Goal: Navigation & Orientation: Understand site structure

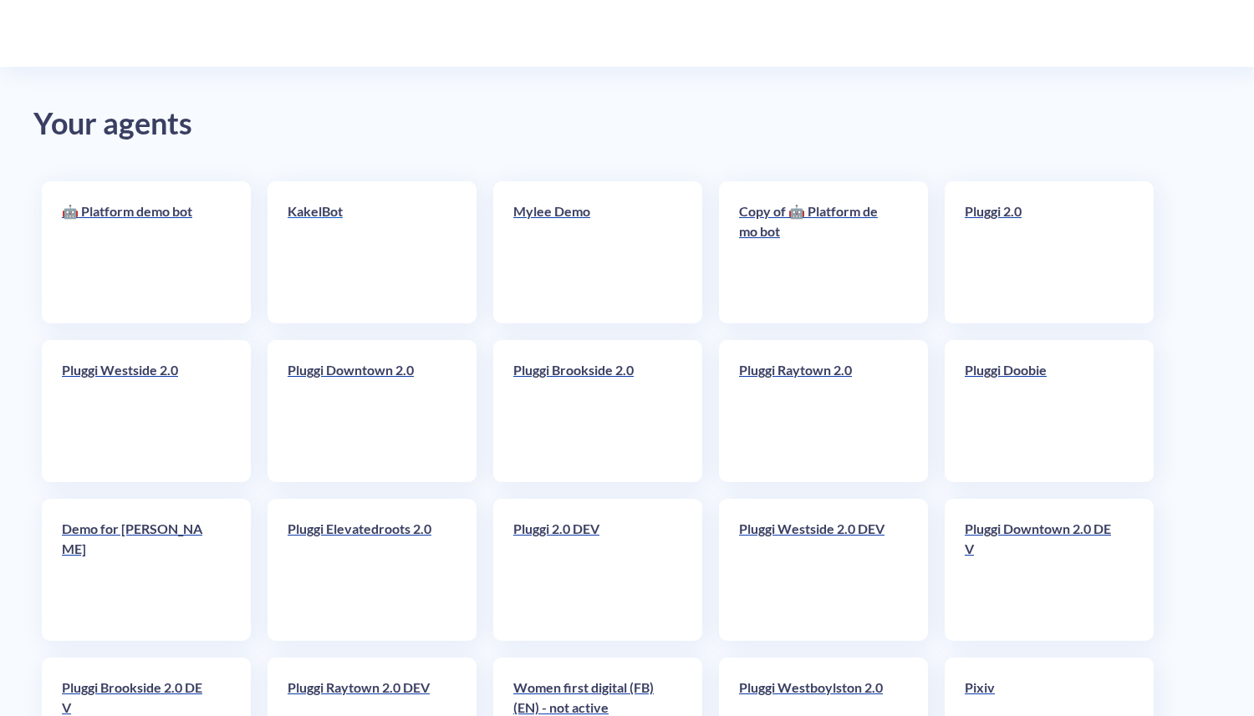
click at [374, 243] on link "KakelBot" at bounding box center [362, 252] width 150 height 102
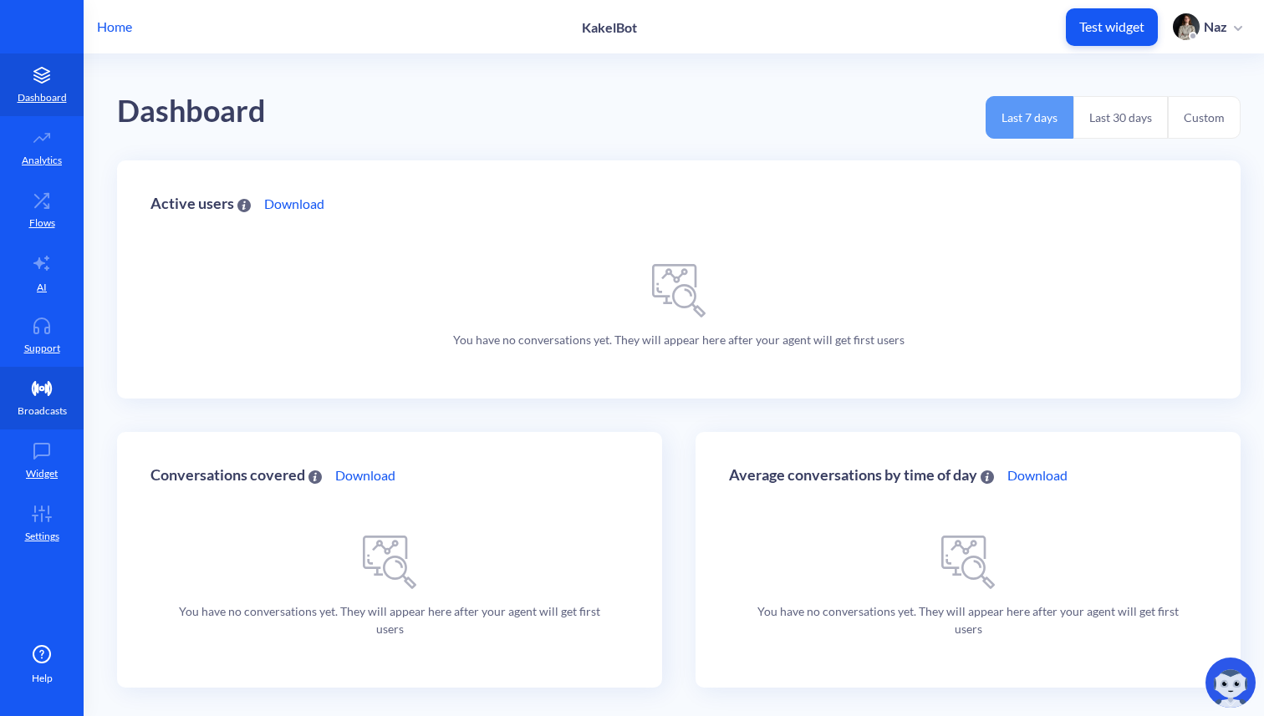
click at [18, 408] on p "Broadcasts" at bounding box center [42, 411] width 49 height 15
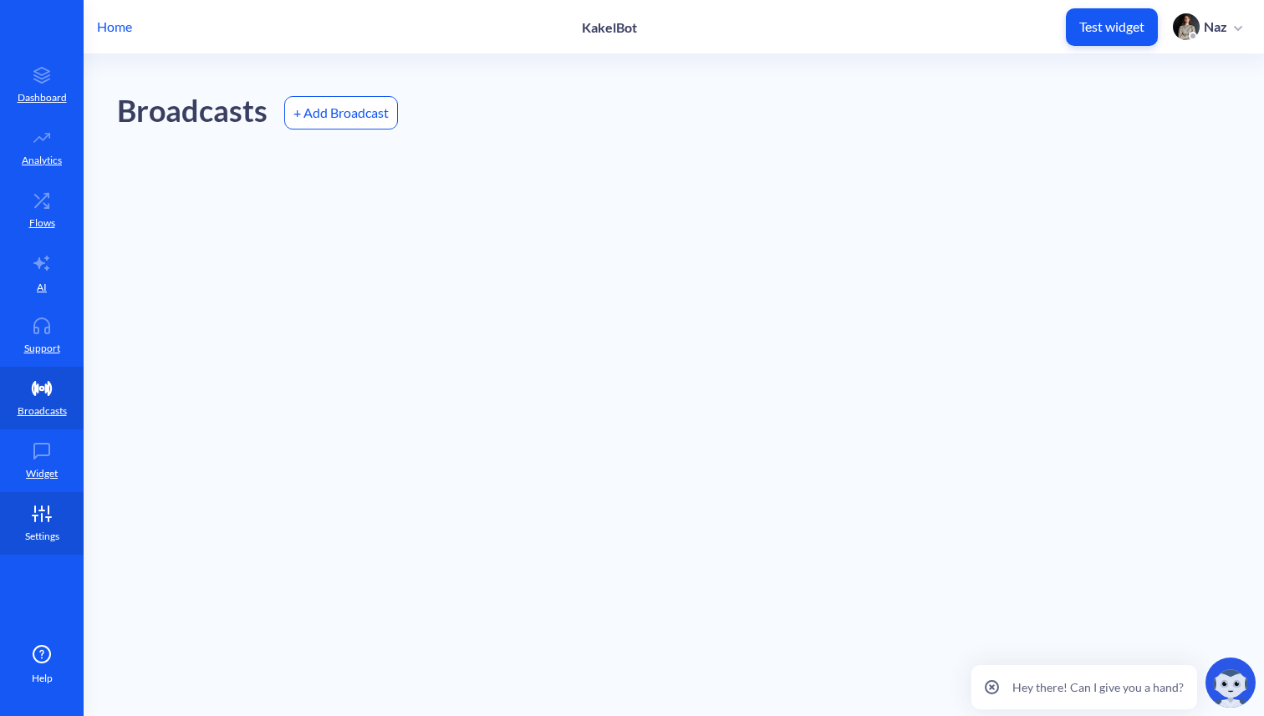
click at [18, 508] on link "Settings" at bounding box center [42, 523] width 84 height 63
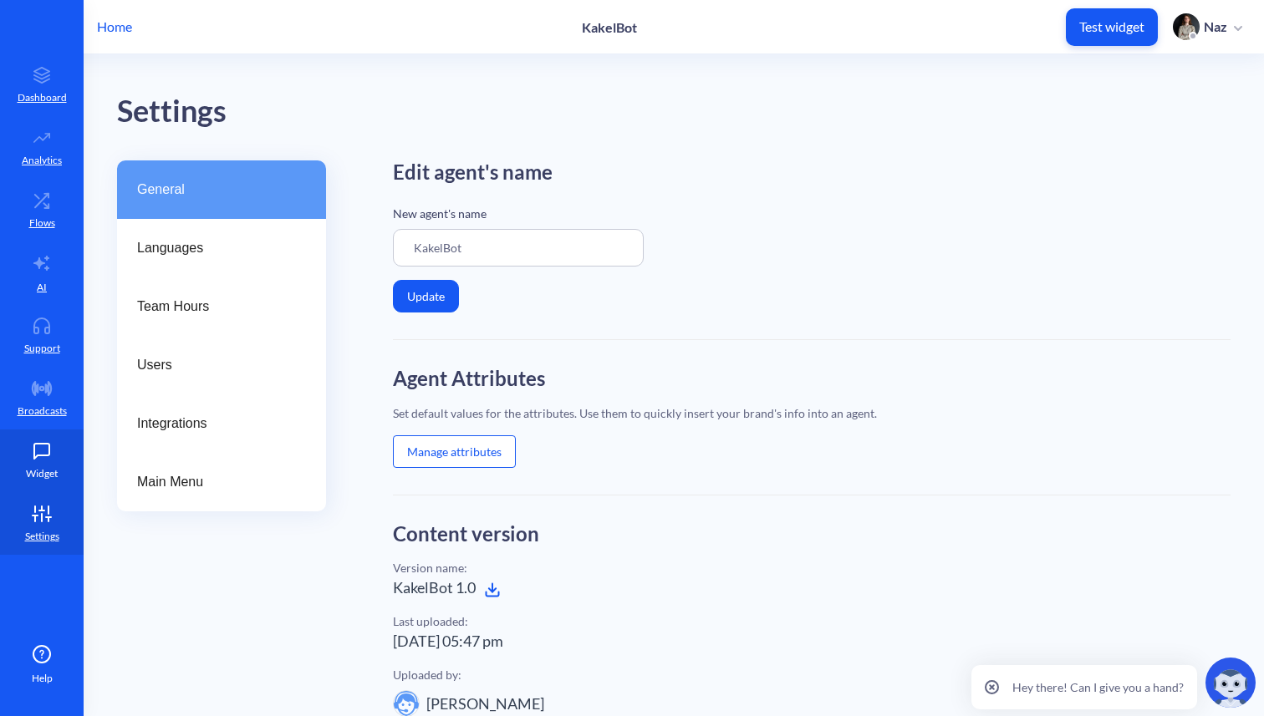
click at [41, 430] on link "Widget" at bounding box center [42, 461] width 84 height 63
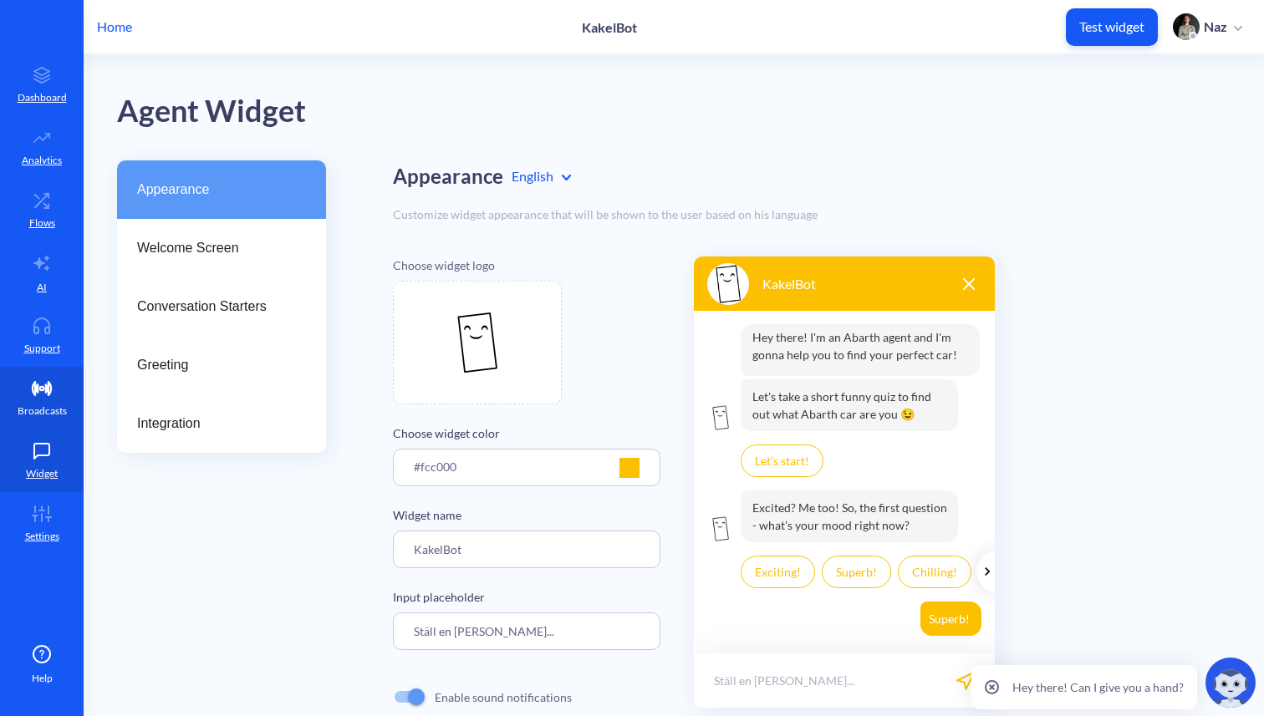
click at [43, 407] on p "Broadcasts" at bounding box center [42, 411] width 49 height 15
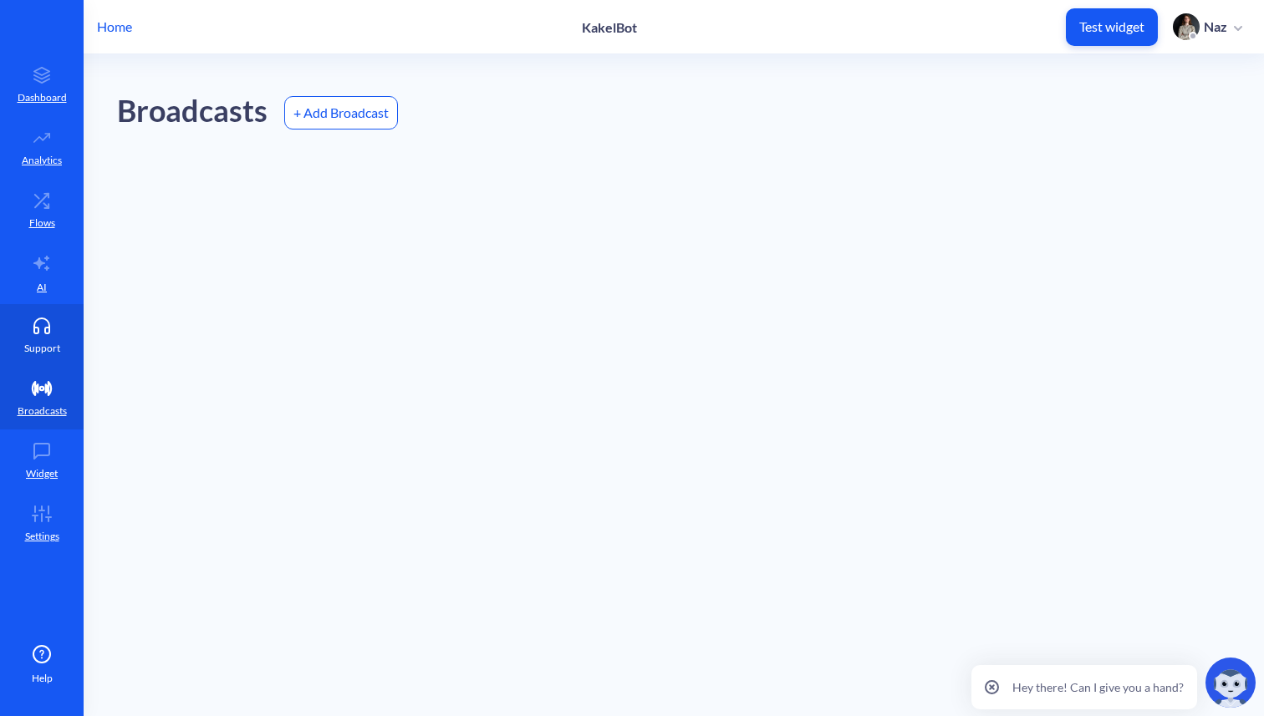
click at [61, 334] on link "Support" at bounding box center [42, 335] width 84 height 63
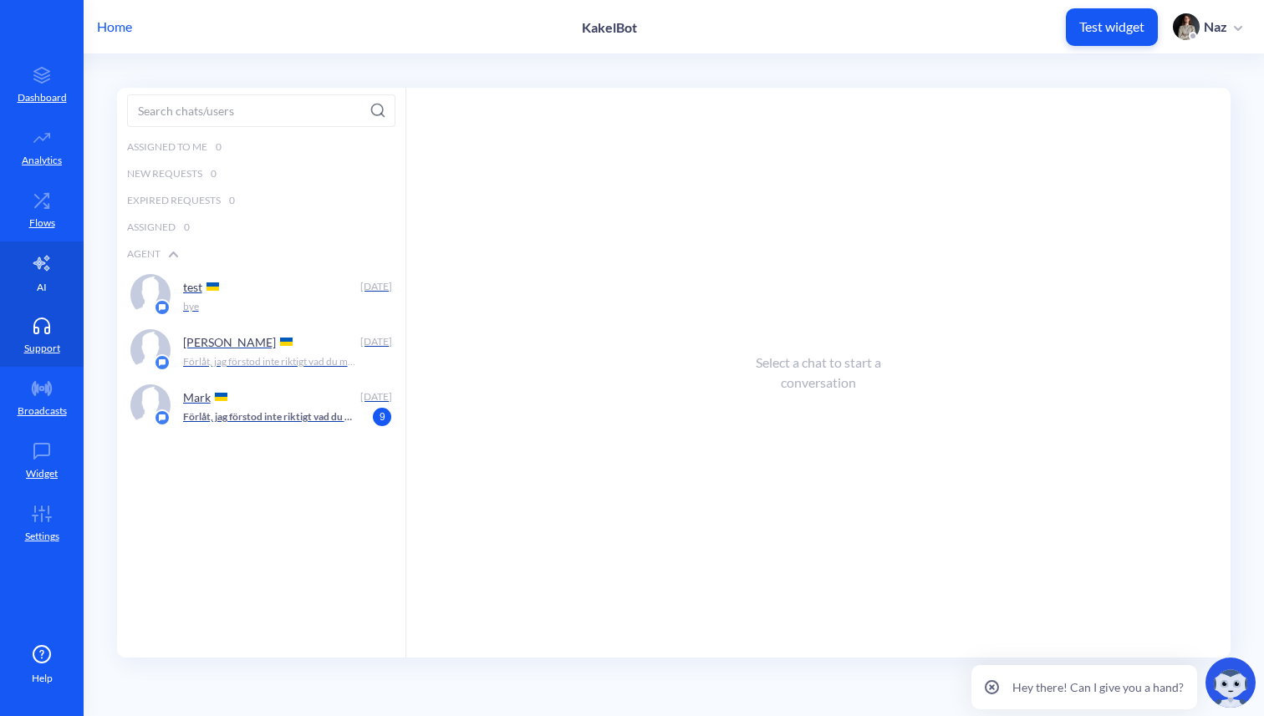
click at [48, 258] on icon at bounding box center [41, 263] width 16 height 15
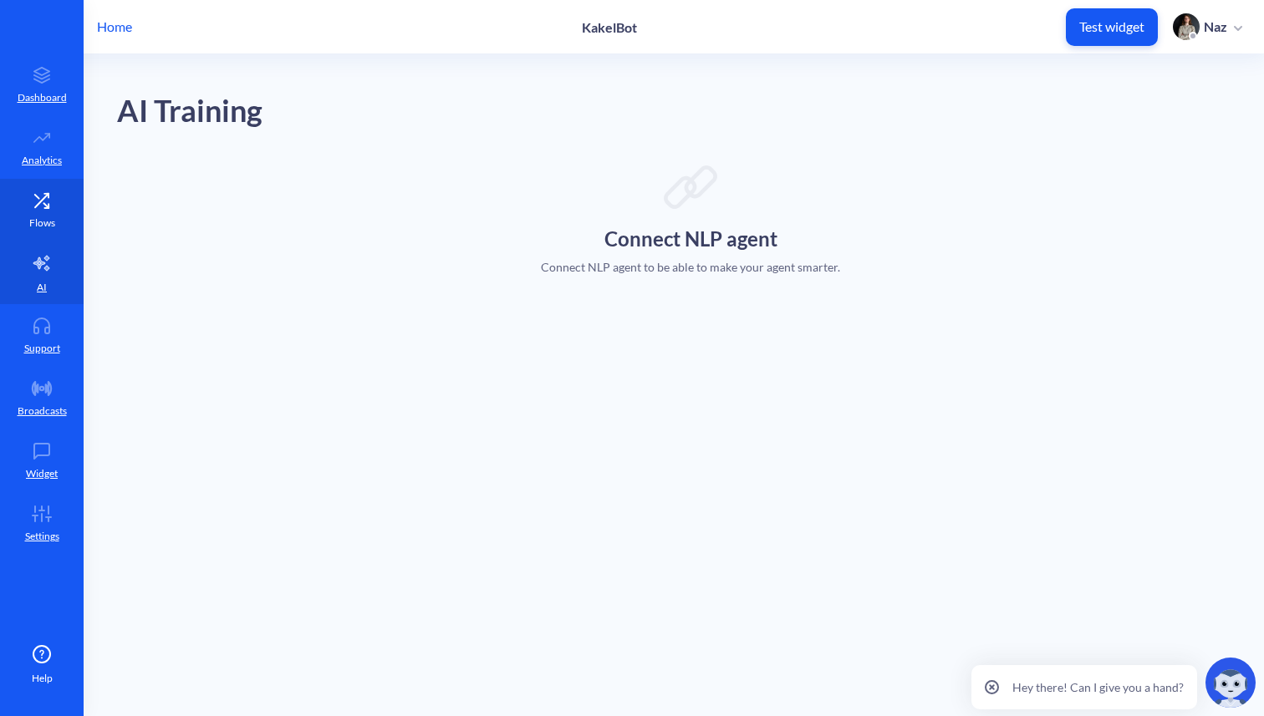
click at [48, 206] on icon at bounding box center [45, 205] width 5 height 5
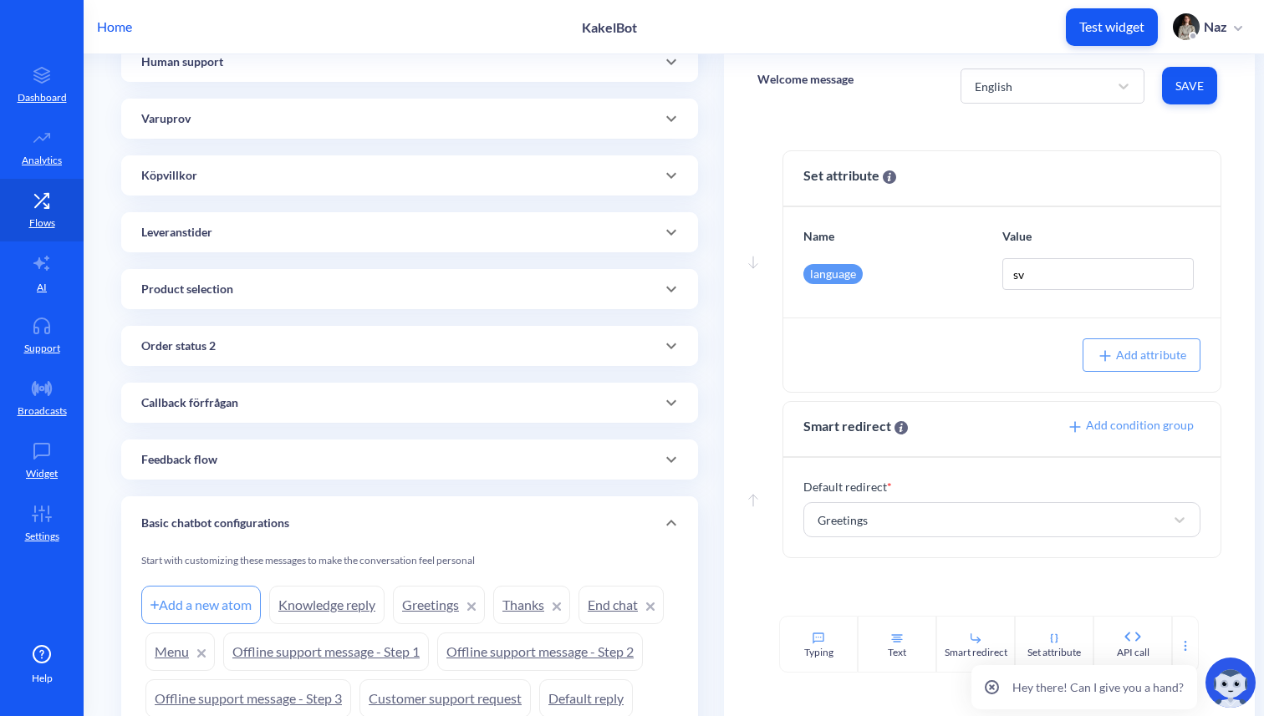
scroll to position [496, 0]
